Goal: Task Accomplishment & Management: Manage account settings

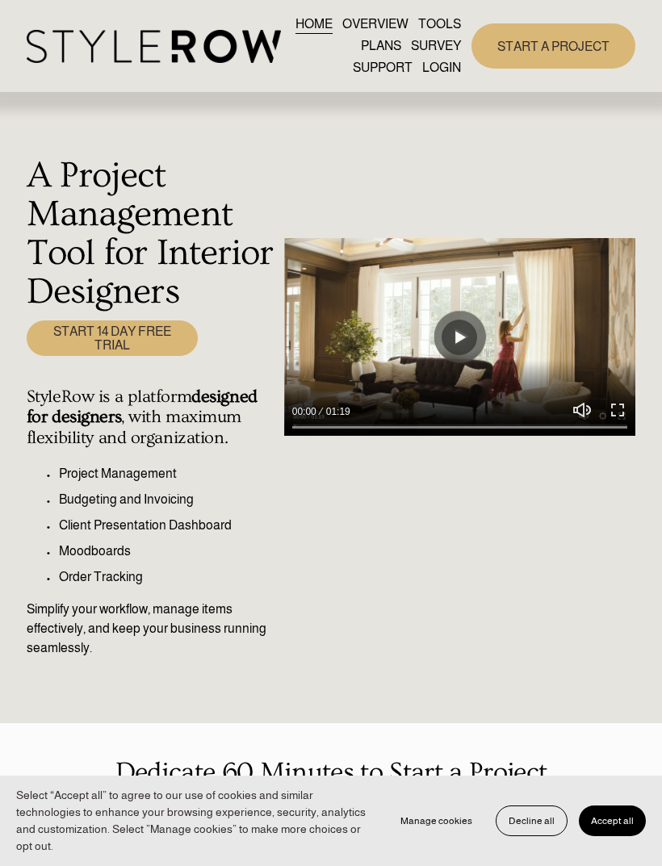
click at [528, 826] on span "Decline all" at bounding box center [531, 820] width 46 height 11
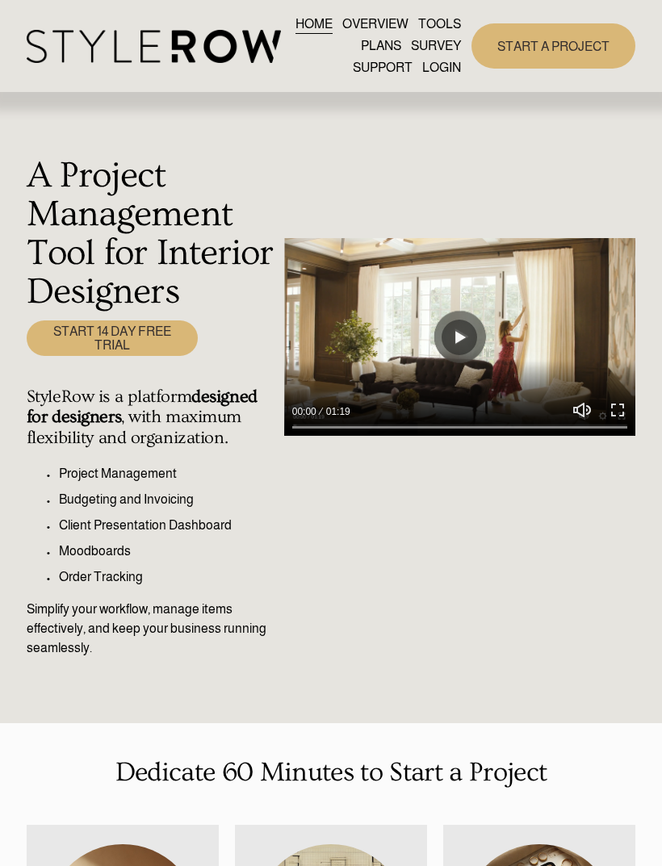
click at [0, 0] on div at bounding box center [0, 0] width 0 height 0
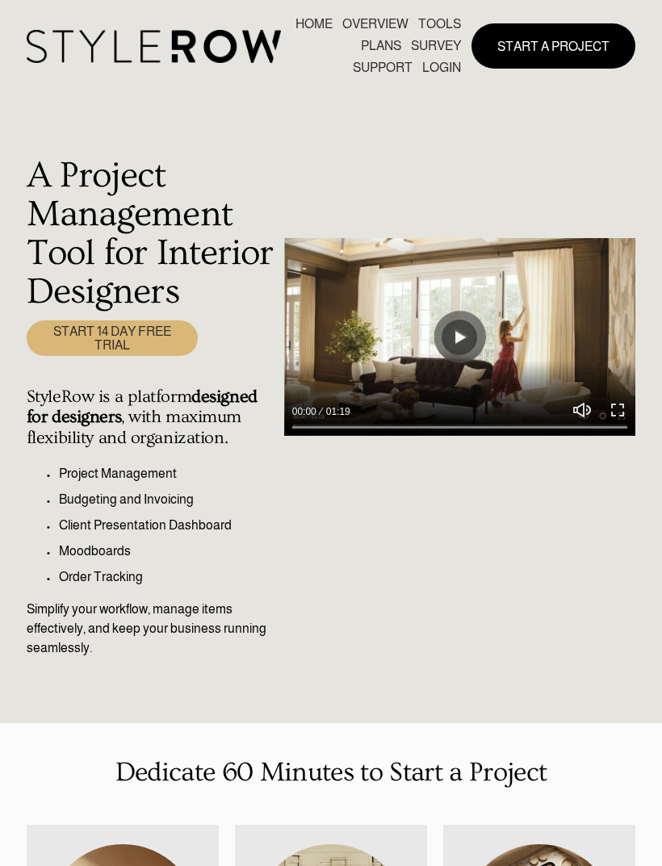
click at [370, 656] on link "LOGIN" at bounding box center [331, 667] width 122 height 40
click at [352, 660] on link "LOGIN" at bounding box center [331, 667] width 122 height 40
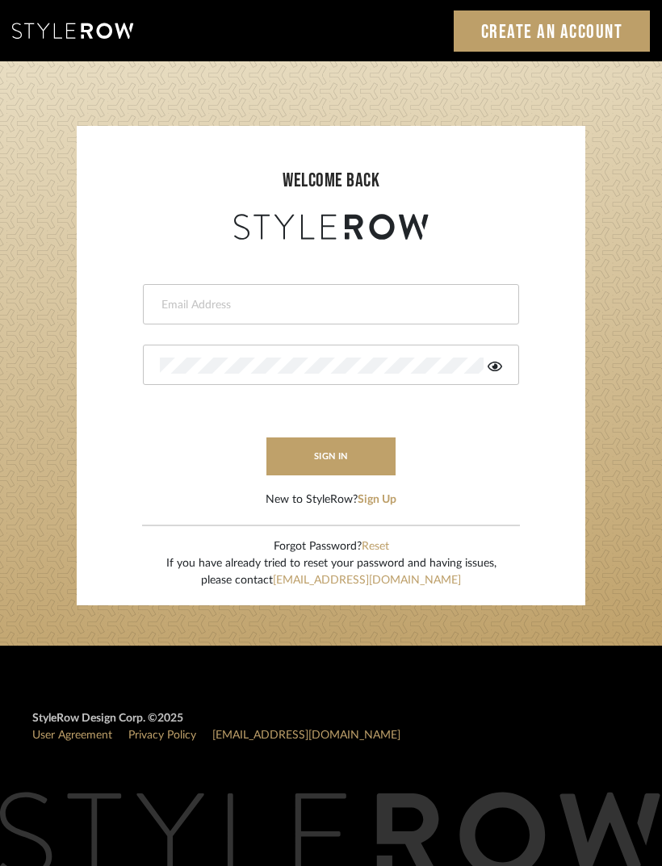
click at [435, 303] on input "email" at bounding box center [329, 305] width 338 height 16
type input "[PERSON_NAME][EMAIL_ADDRESS][DOMAIN_NAME]"
click at [364, 452] on button "sign in" at bounding box center [330, 456] width 129 height 38
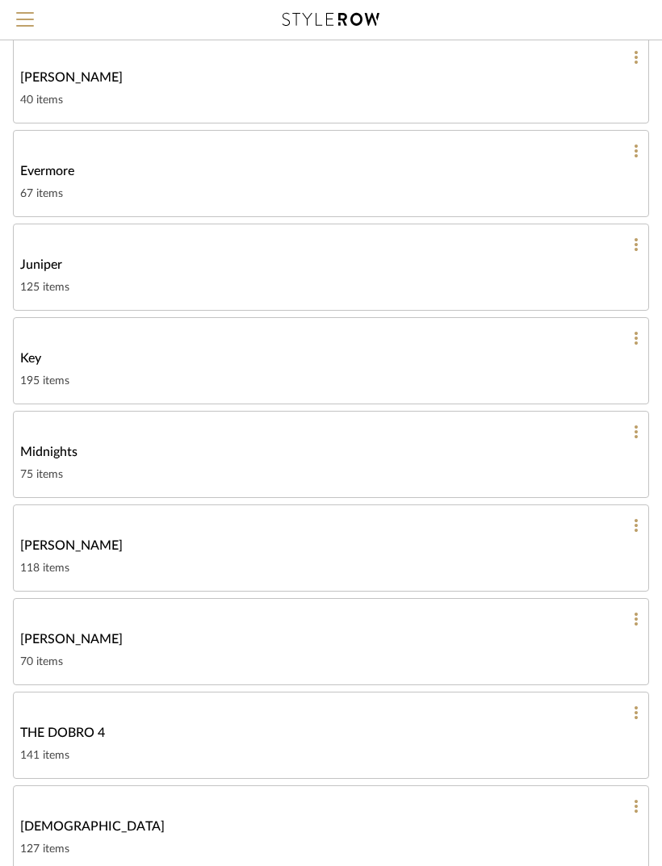
scroll to position [291, 0]
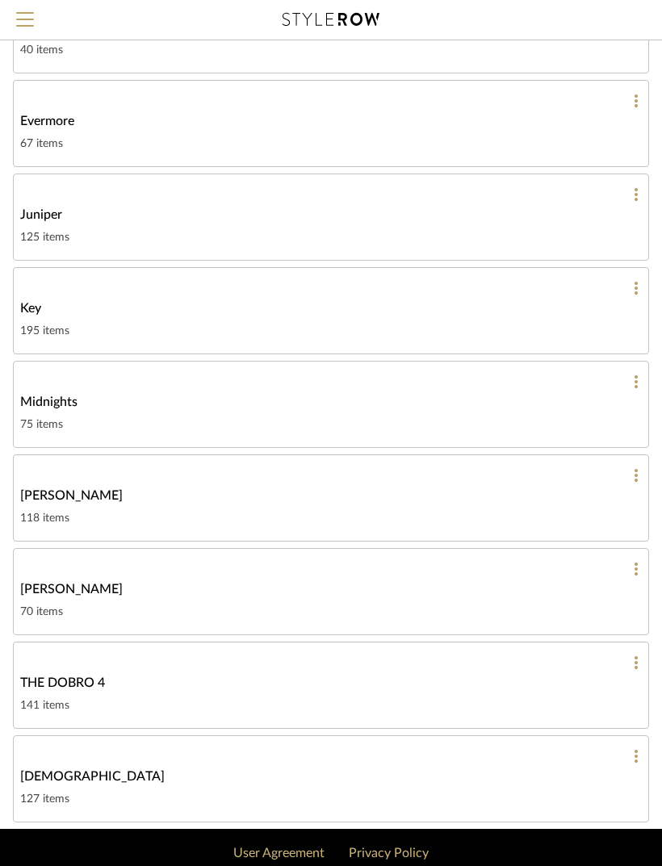
click at [565, 582] on div "[PERSON_NAME]" at bounding box center [330, 588] width 621 height 19
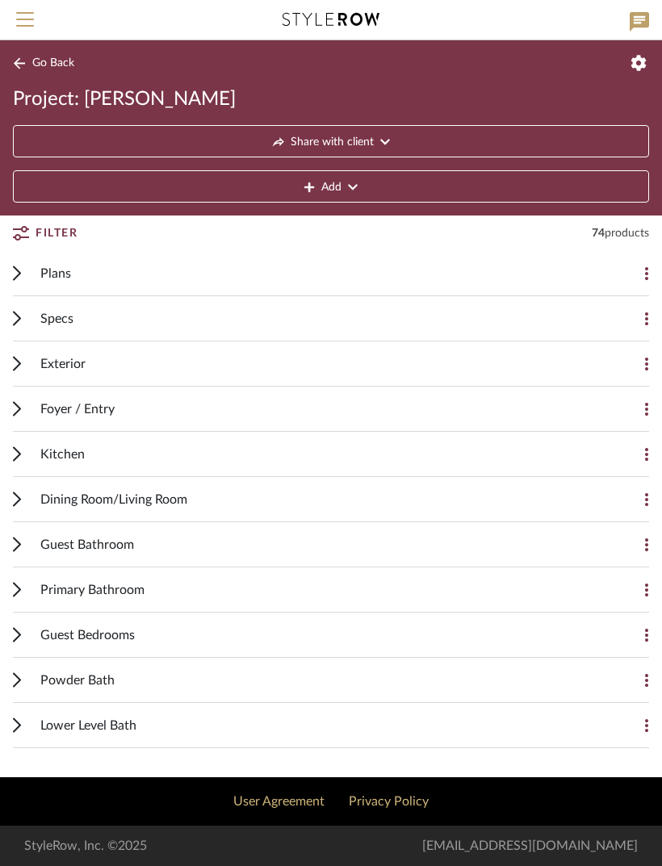
click at [28, 321] on div "Specs Add Item" at bounding box center [331, 318] width 636 height 45
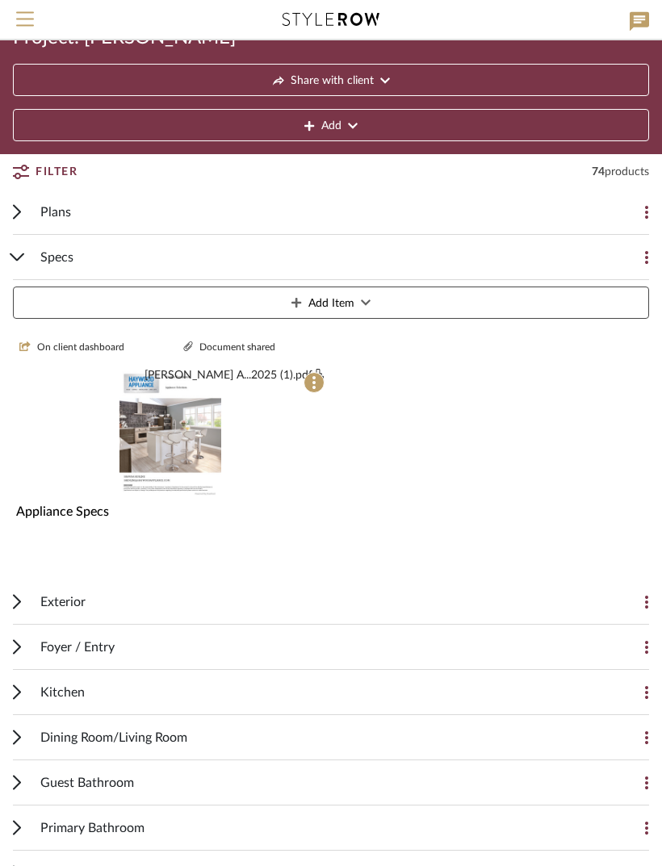
scroll to position [44, 0]
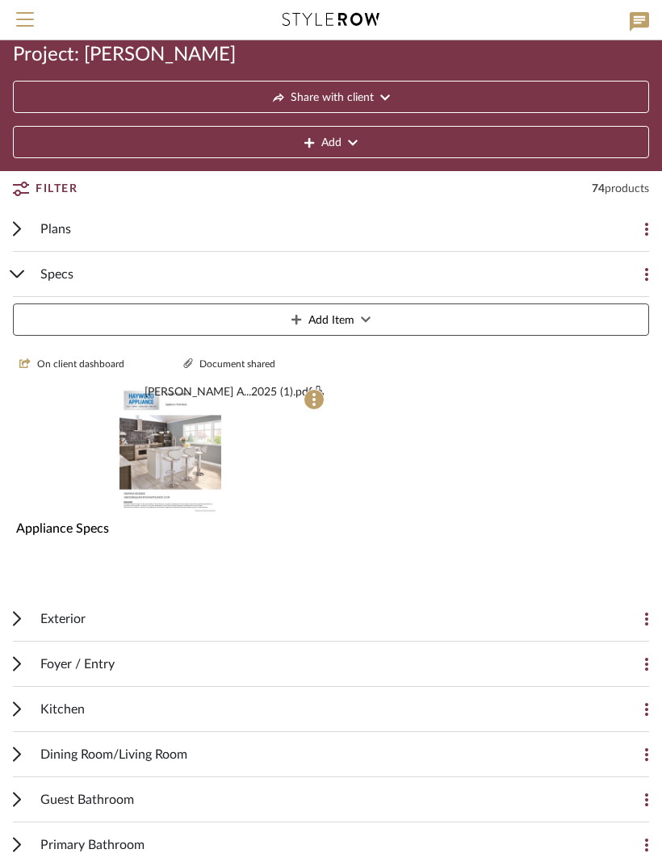
click at [34, 268] on div "Specs Add Item" at bounding box center [331, 297] width 636 height 90
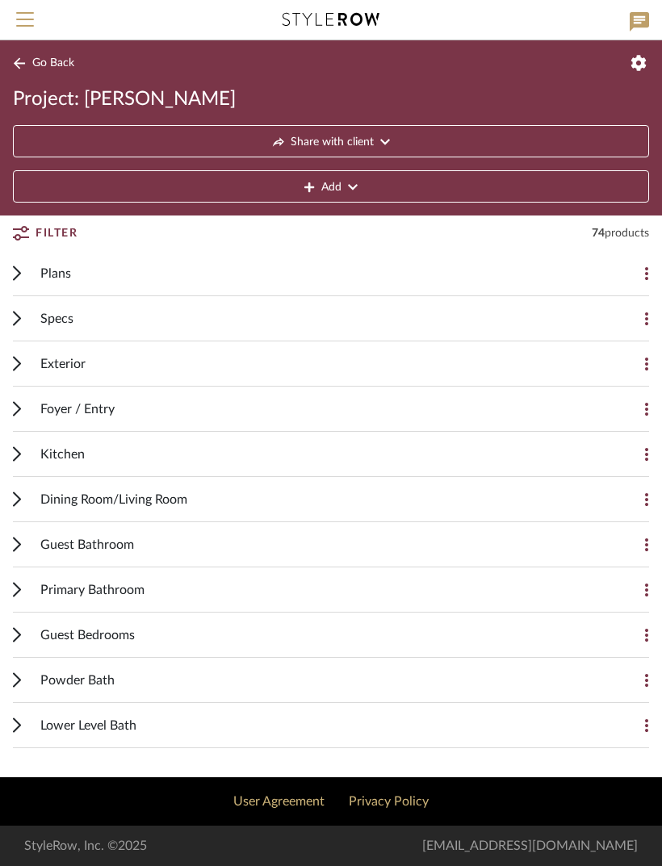
click at [88, 361] on div "Exterior" at bounding box center [318, 363] width 557 height 44
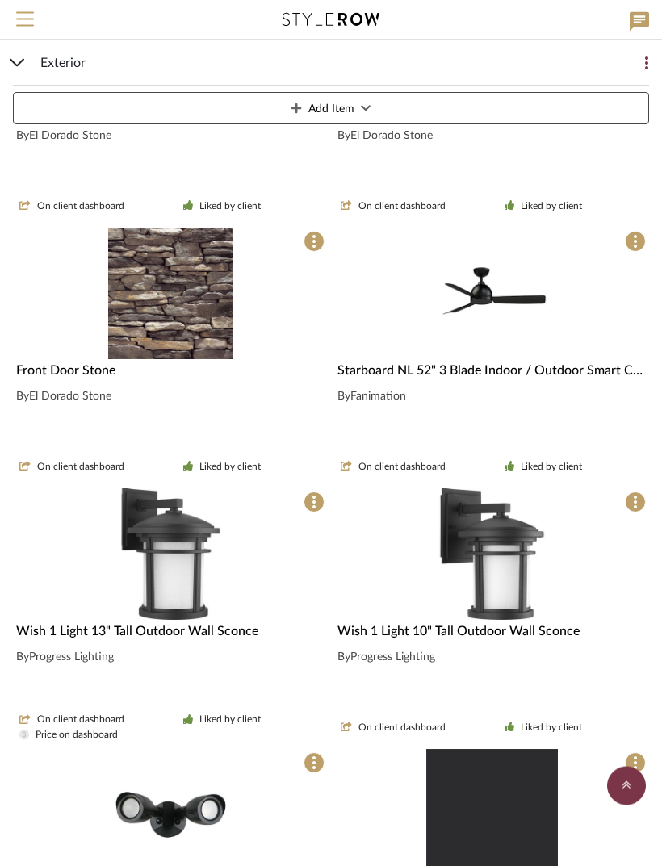
scroll to position [509, 0]
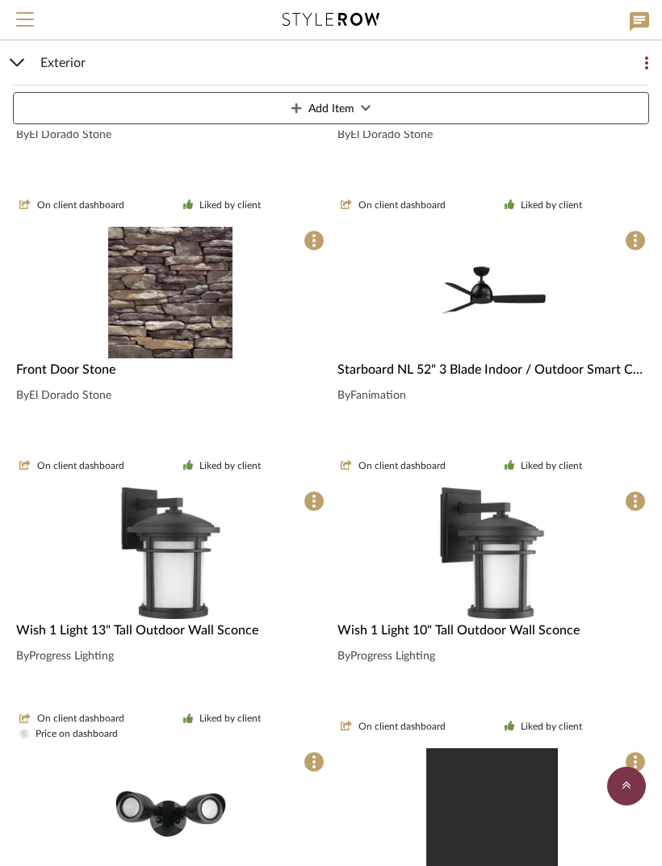
click at [0, 0] on img at bounding box center [0, 0] width 0 height 0
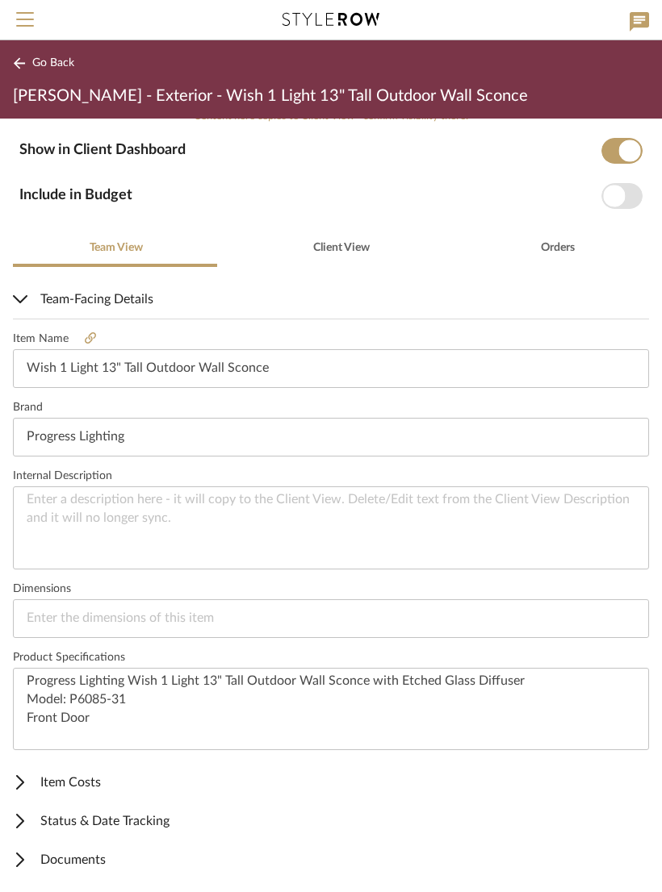
scroll to position [252, 0]
click at [52, 66] on span "Go Back" at bounding box center [53, 63] width 42 height 14
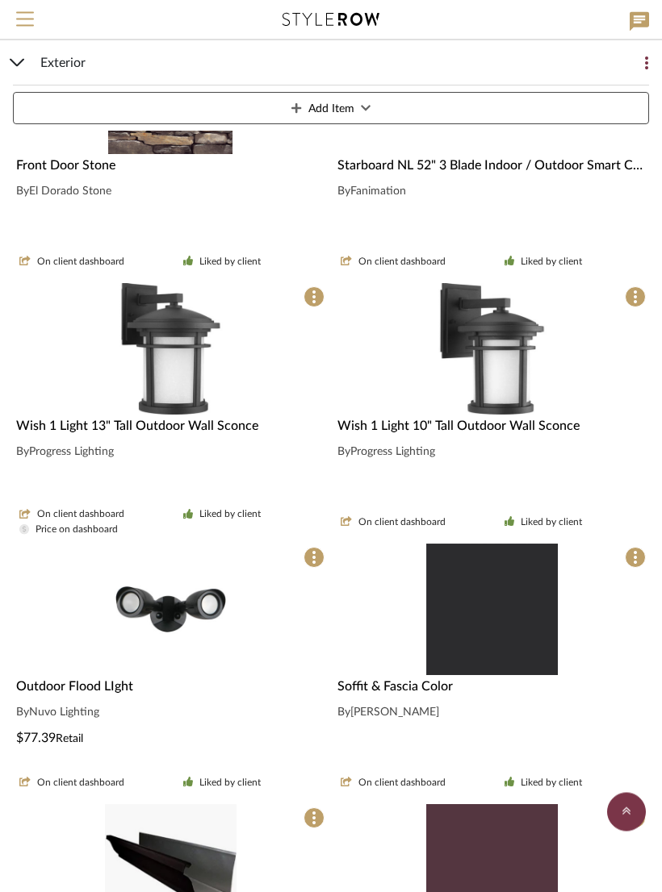
scroll to position [715, 0]
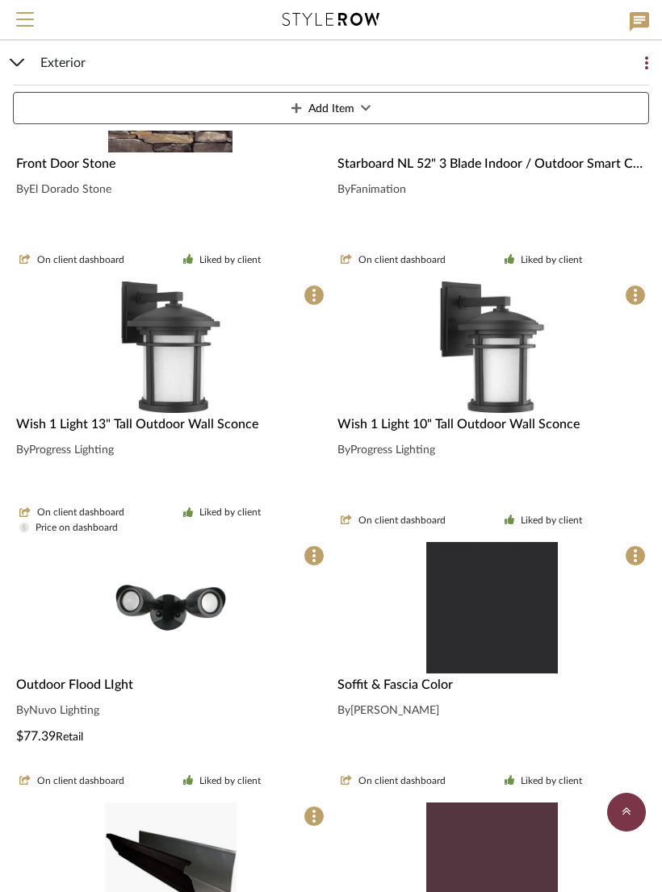
click at [0, 0] on img at bounding box center [0, 0] width 0 height 0
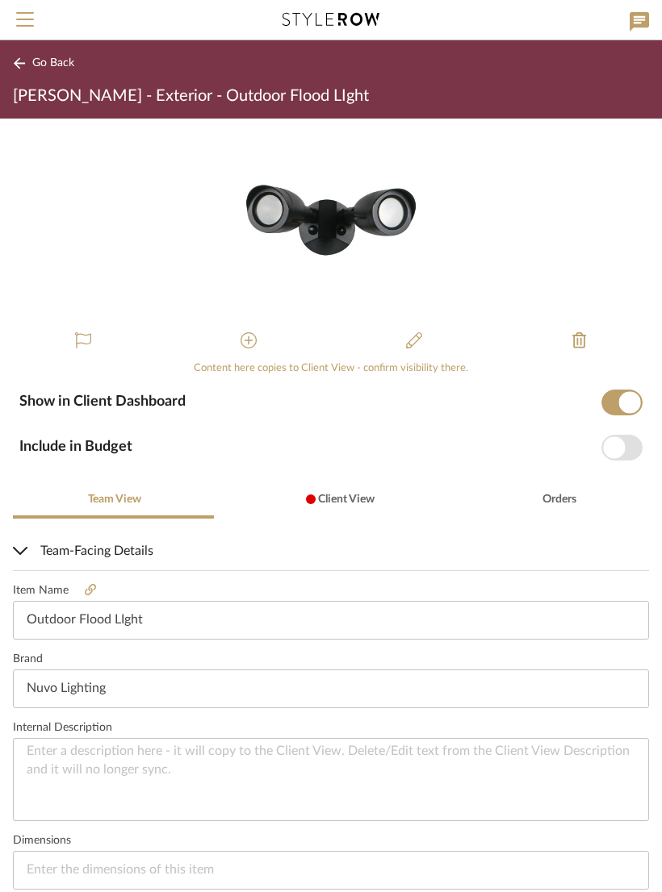
click at [26, 56] on button "Go Back" at bounding box center [46, 63] width 67 height 20
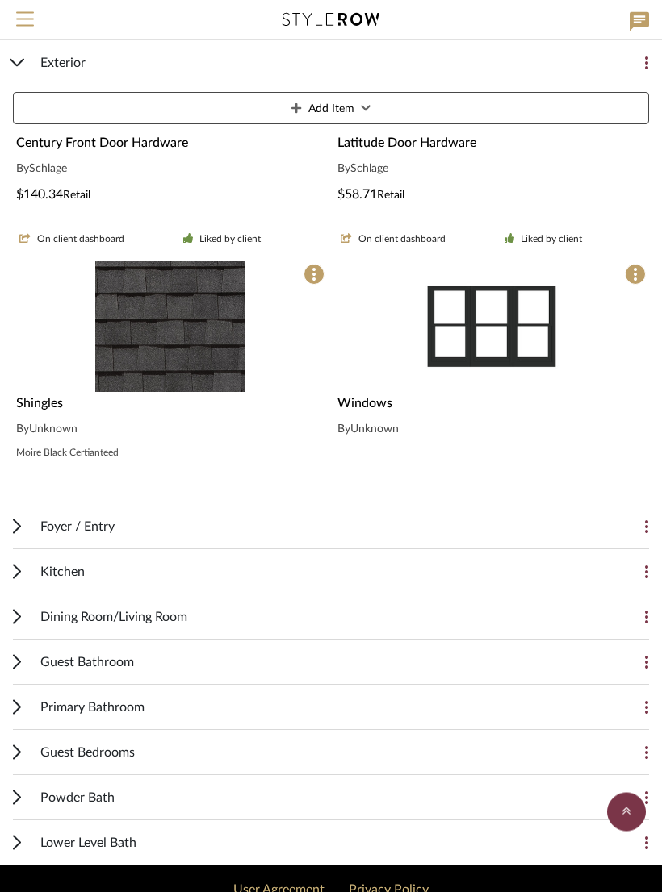
scroll to position [2039, 0]
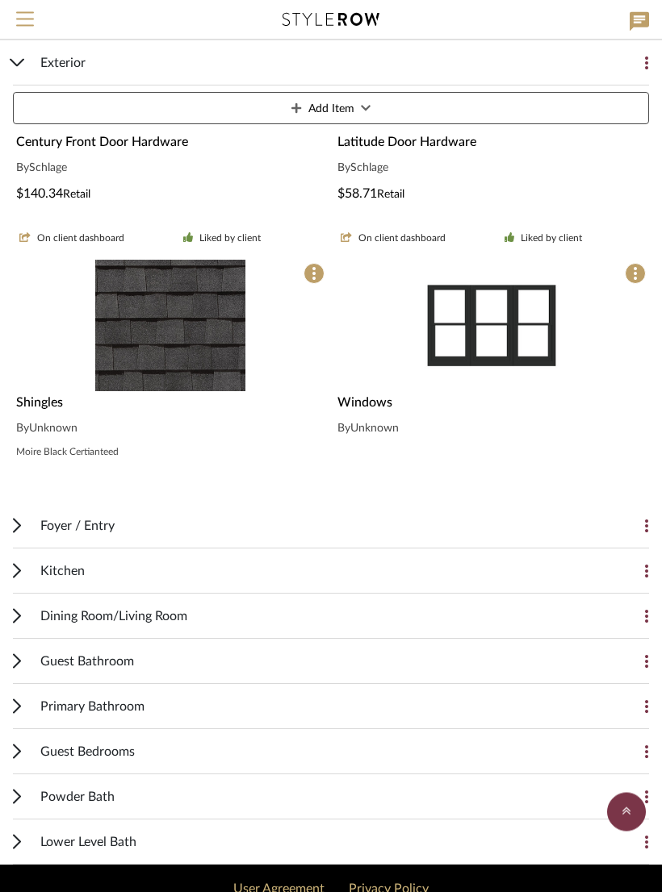
click at [32, 531] on div "Foyer / Entry Add Item" at bounding box center [331, 526] width 636 height 45
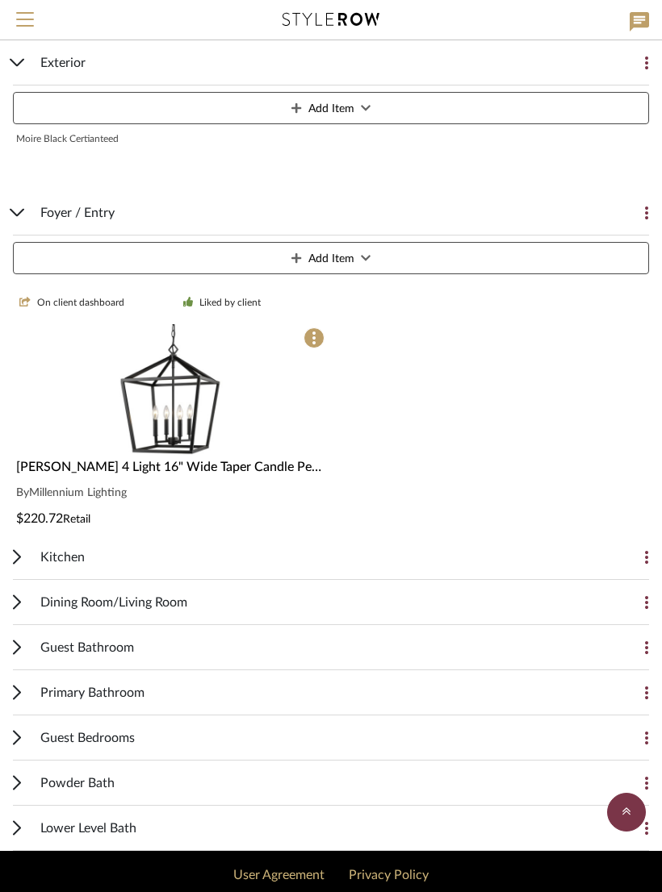
scroll to position [2375, 0]
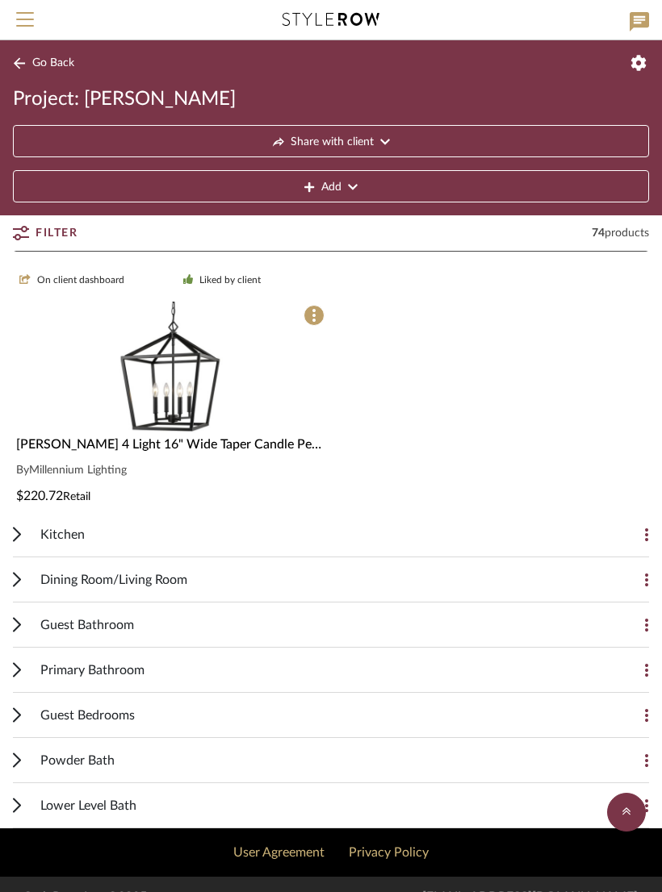
click at [27, 535] on div "Kitchen Add Item" at bounding box center [331, 534] width 636 height 45
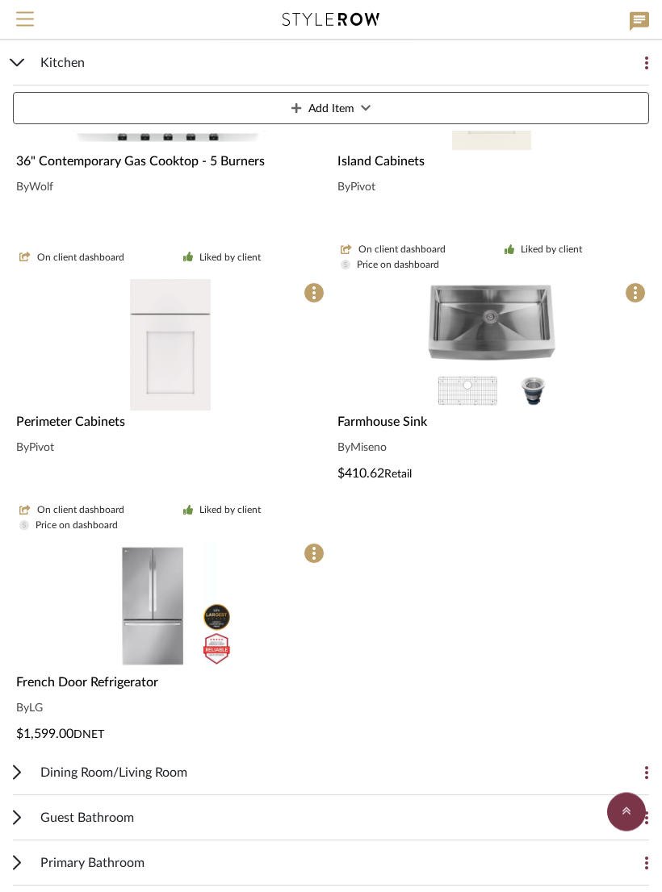
scroll to position [4379, 0]
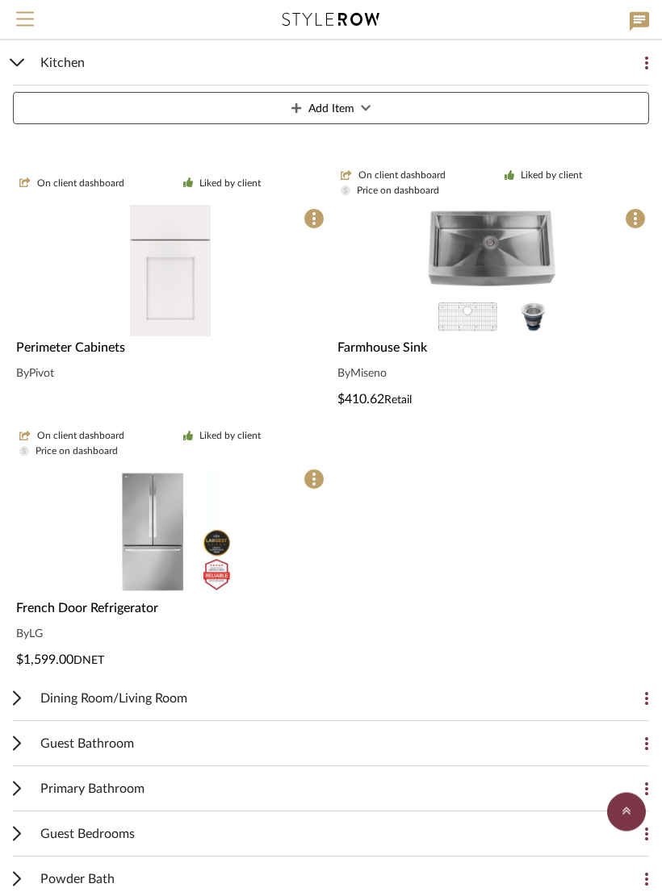
click at [95, 695] on span "Dining Room/Living Room" at bounding box center [113, 699] width 147 height 19
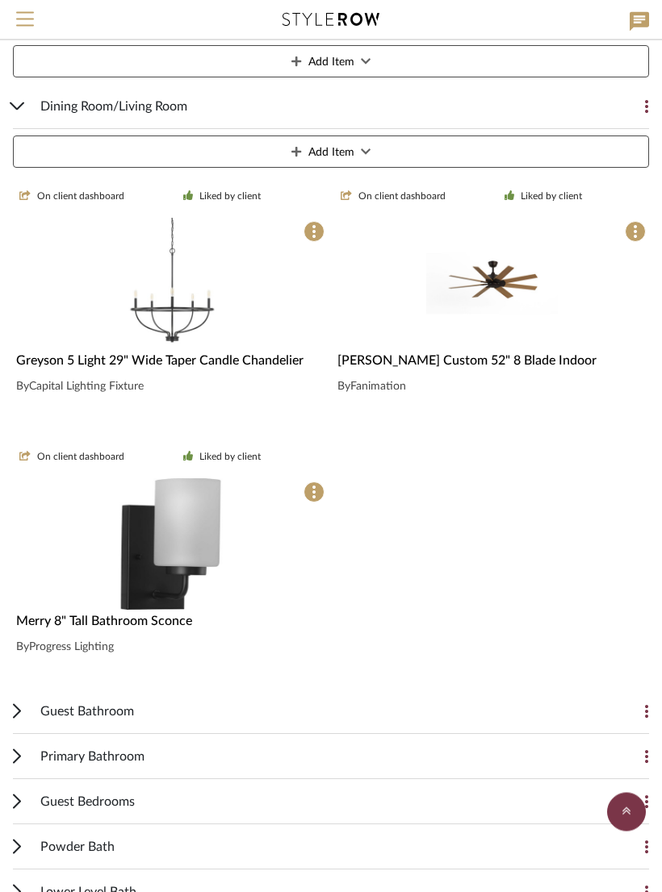
scroll to position [5058, 0]
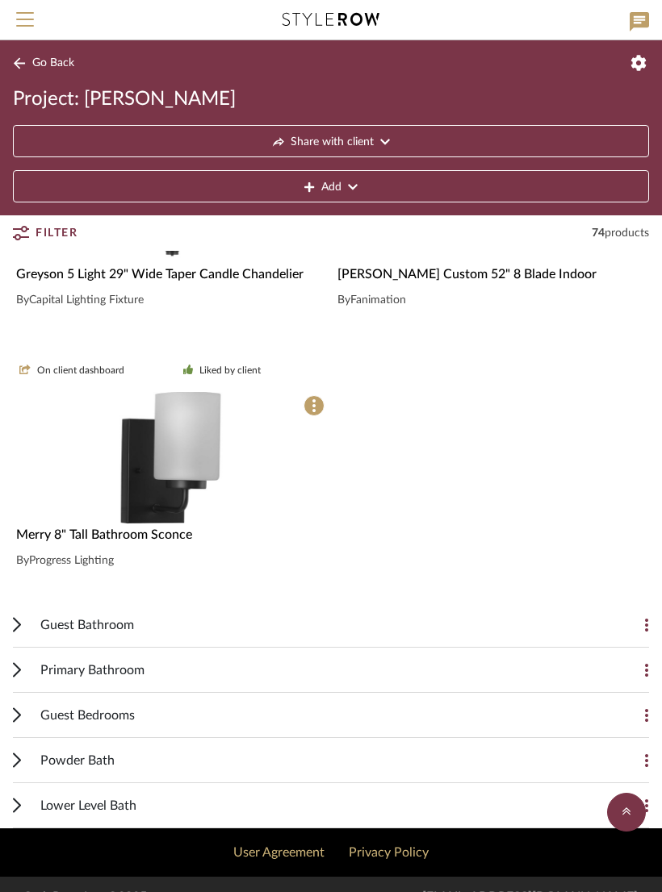
click at [138, 628] on div "Guest Bathroom" at bounding box center [318, 625] width 557 height 44
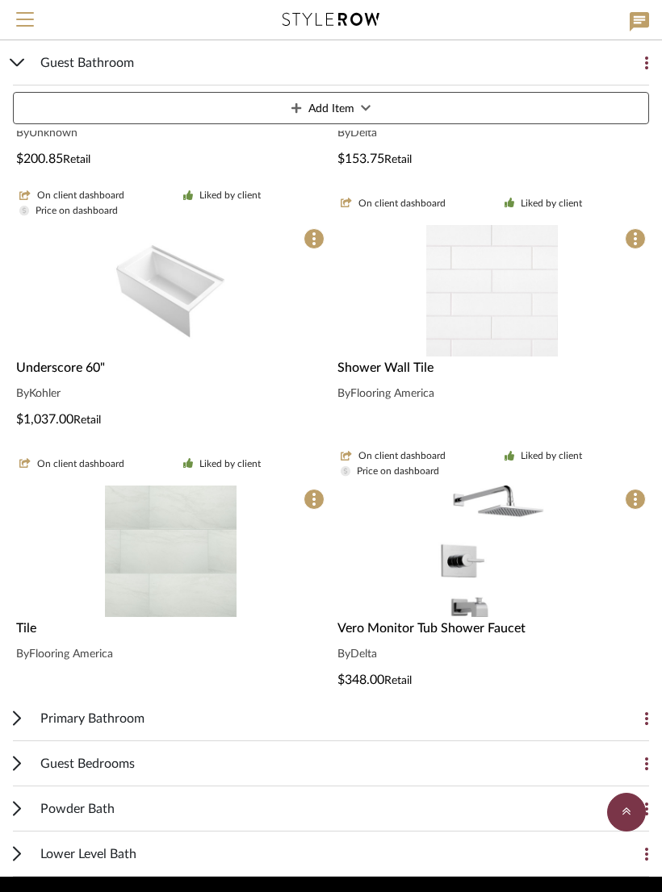
scroll to position [6693, 0]
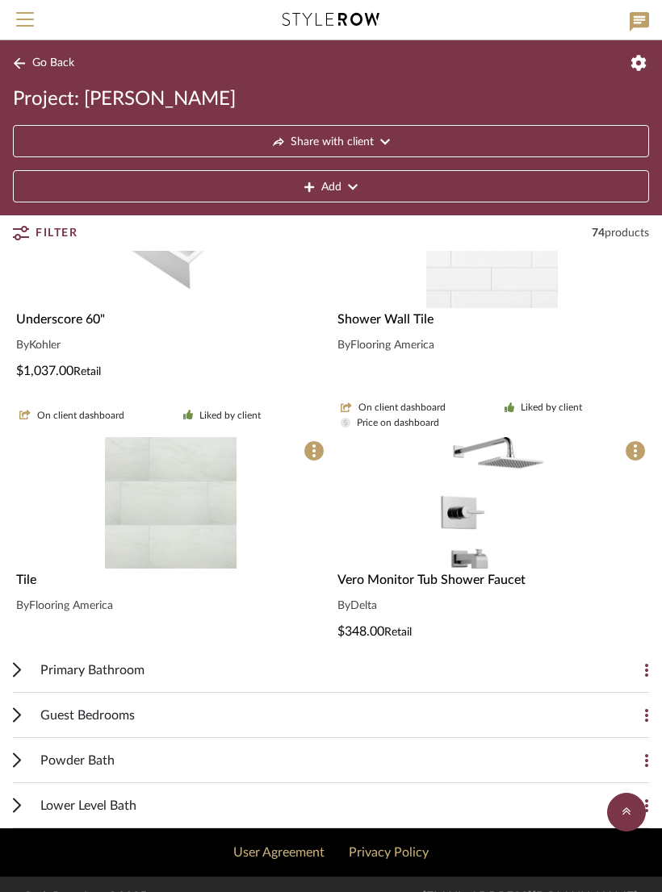
click at [307, 669] on div "Primary Bathroom" at bounding box center [318, 670] width 557 height 44
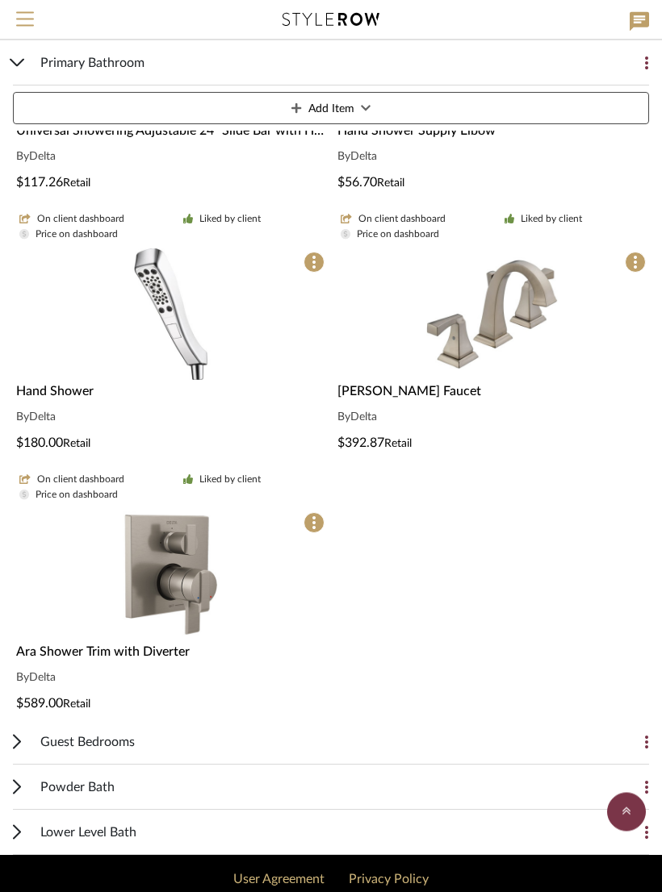
scroll to position [8817, 0]
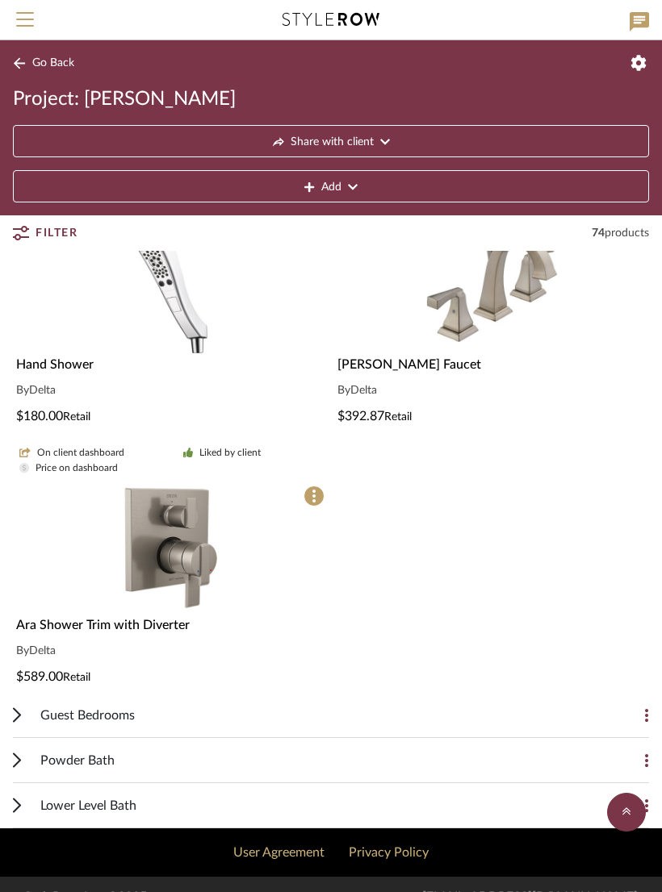
click at [403, 718] on div "Guest Bedrooms" at bounding box center [318, 715] width 557 height 44
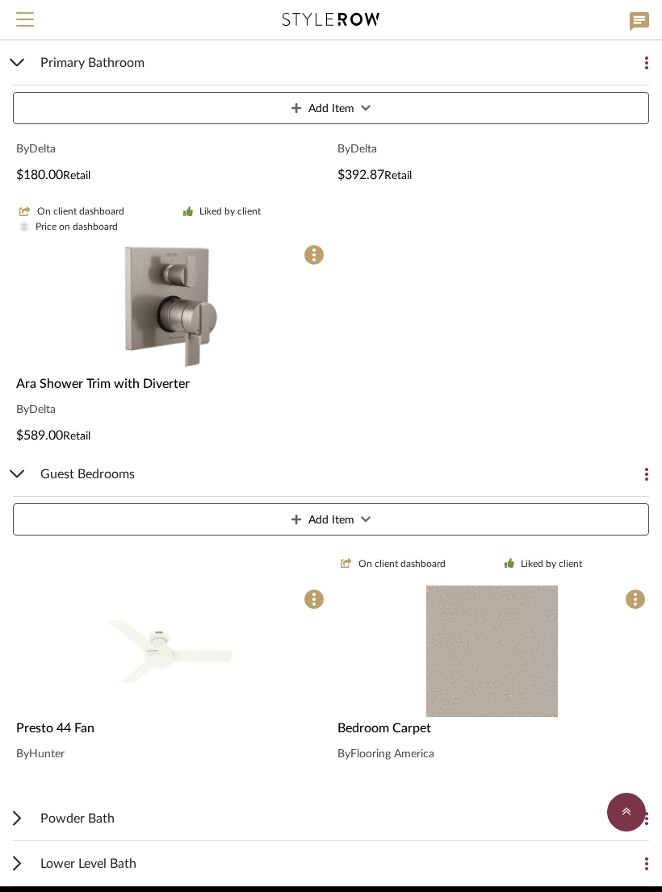
scroll to position [9116, 0]
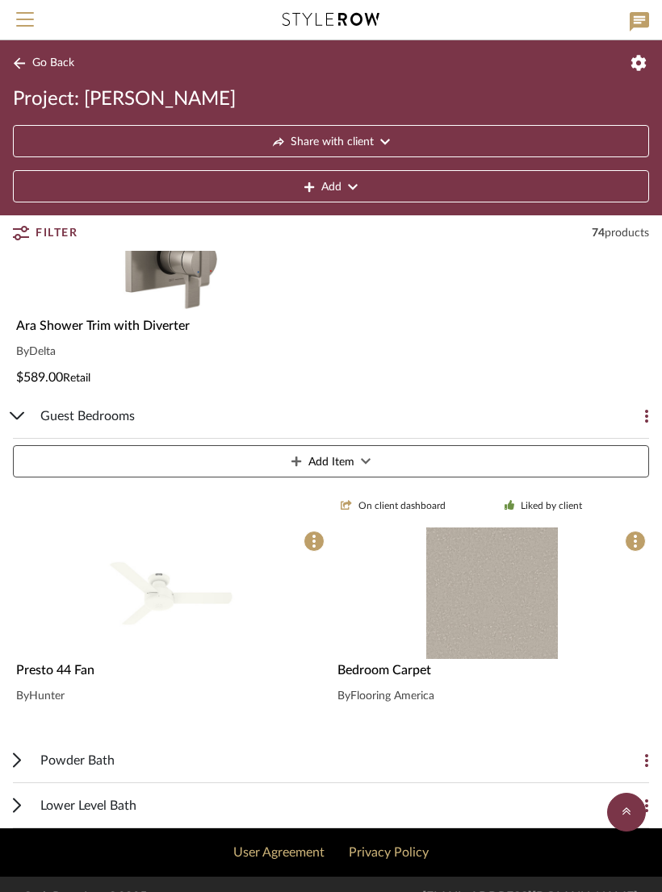
click at [326, 756] on div "Powder Bath" at bounding box center [318, 760] width 557 height 44
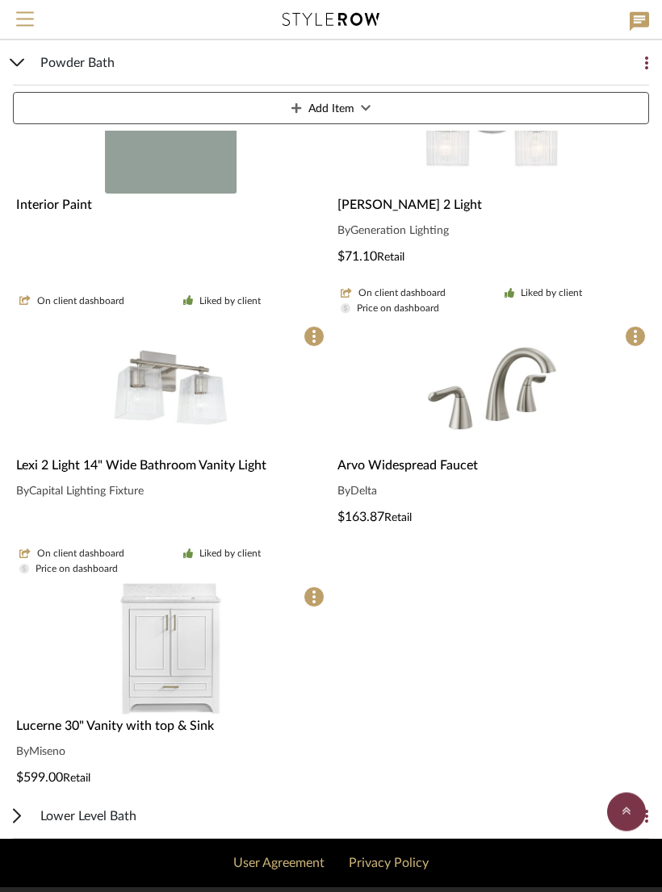
scroll to position [9937, 0]
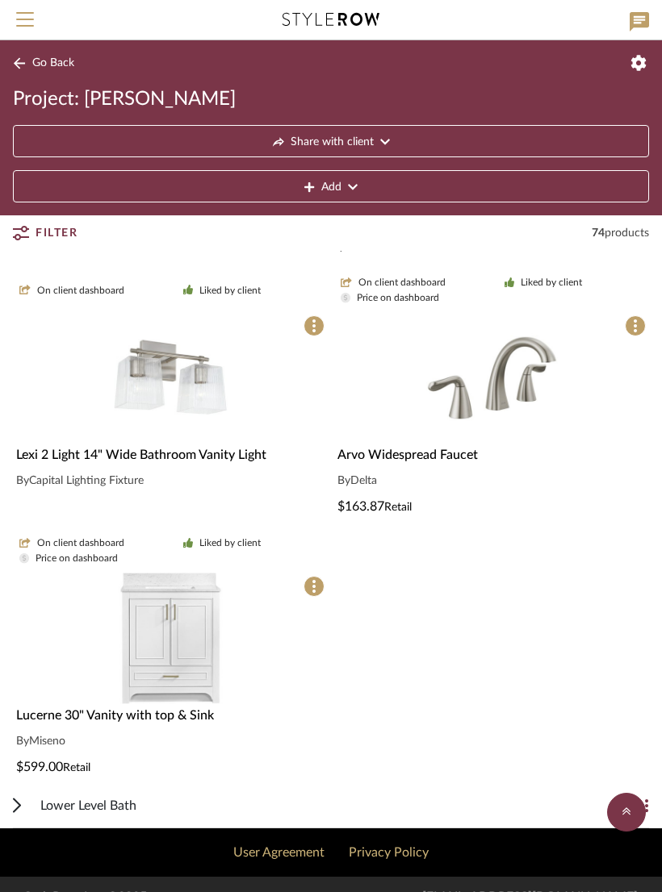
click at [309, 803] on div "Lower Level Bath" at bounding box center [318, 805] width 557 height 44
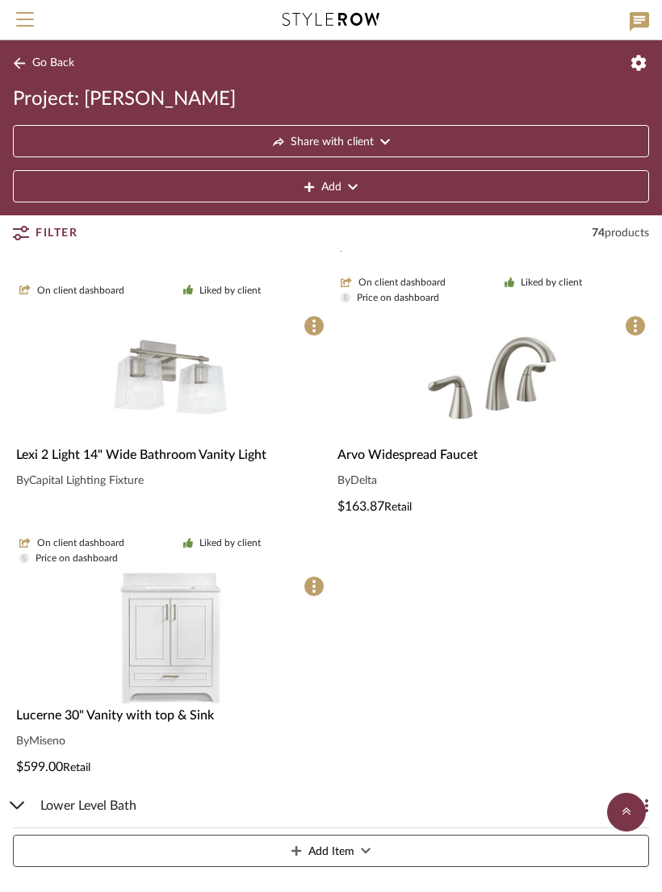
click at [275, 810] on div "Lower Level Bath" at bounding box center [318, 805] width 557 height 44
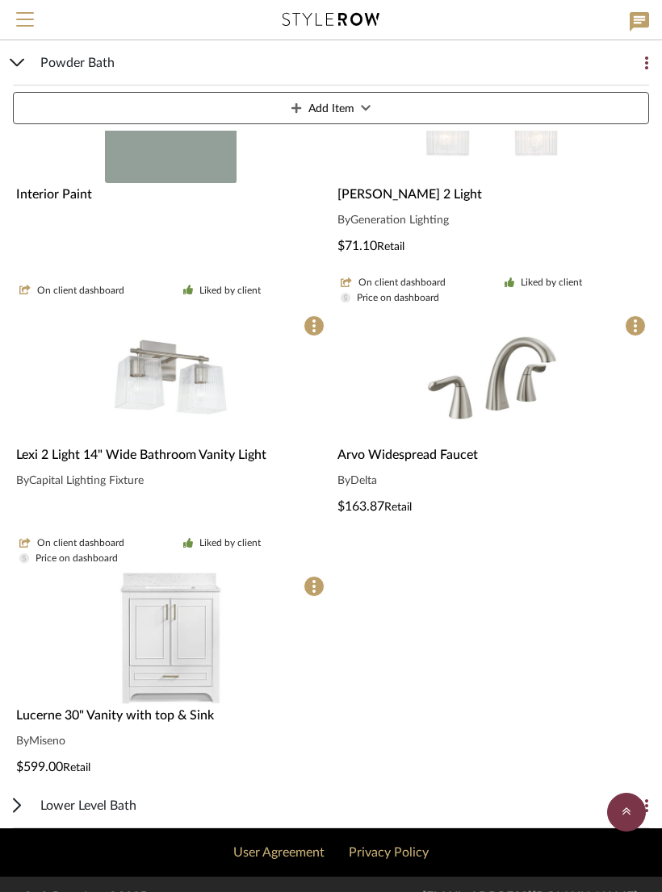
click at [299, 804] on div "Lower Level Bath" at bounding box center [318, 805] width 557 height 44
